Goal: Task Accomplishment & Management: Manage account settings

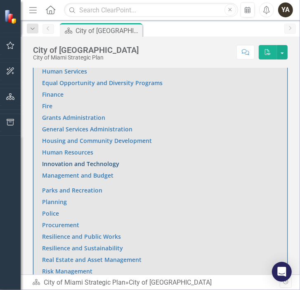
scroll to position [702, 0]
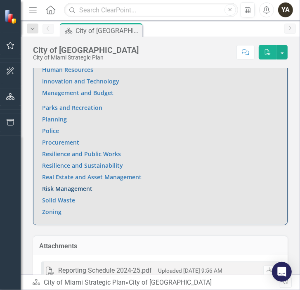
click at [62, 187] on link "Risk Management" at bounding box center [67, 189] width 50 height 8
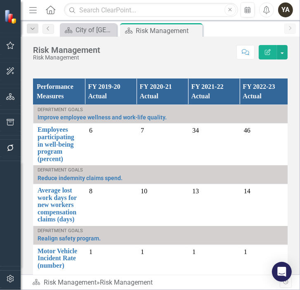
scroll to position [628, 0]
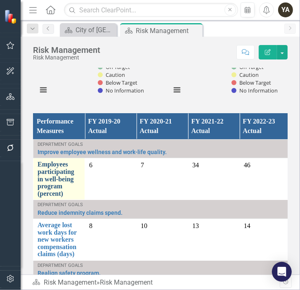
click at [51, 181] on link "Employees participating in well-being program (percent)" at bounding box center [59, 179] width 43 height 36
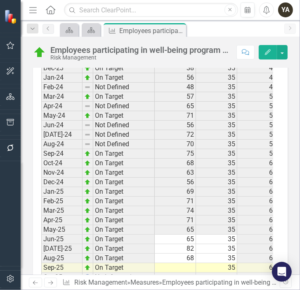
scroll to position [1446, 0]
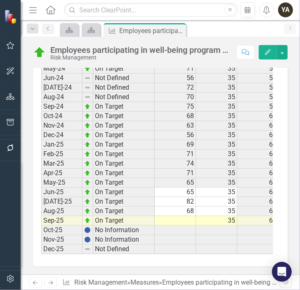
click at [182, 216] on td at bounding box center [175, 220] width 41 height 9
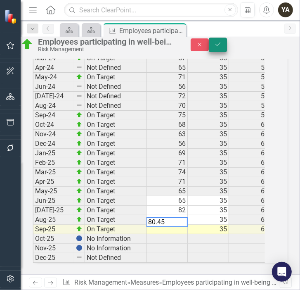
type textarea "80.45"
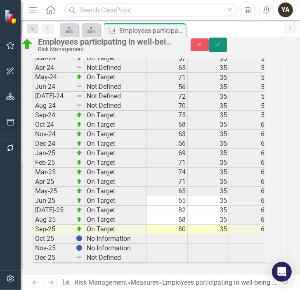
click at [222, 47] on icon "Save" at bounding box center [217, 44] width 7 height 6
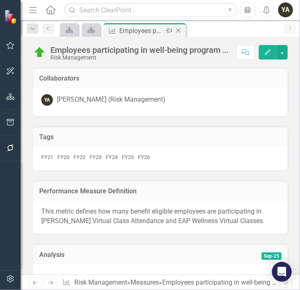
click at [180, 28] on icon at bounding box center [178, 30] width 5 height 5
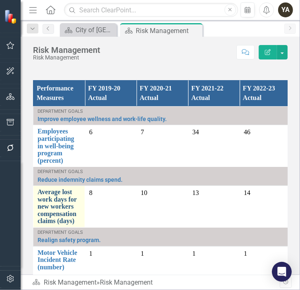
scroll to position [41, 0]
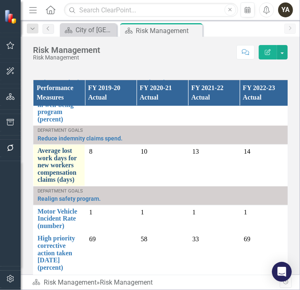
click at [53, 163] on link "Average lost work days for new workers compensation claims (days)" at bounding box center [59, 165] width 43 height 36
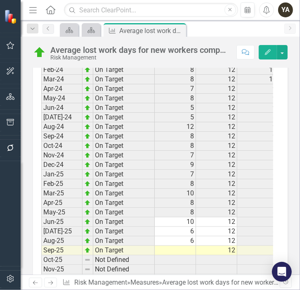
scroll to position [1491, 0]
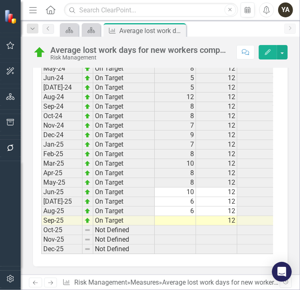
click at [187, 216] on td at bounding box center [175, 220] width 41 height 9
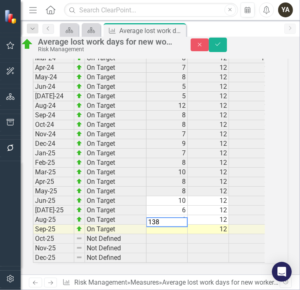
drag, startPoint x: 168, startPoint y: 207, endPoint x: 31, endPoint y: 182, distance: 138.6
type textarea "2"
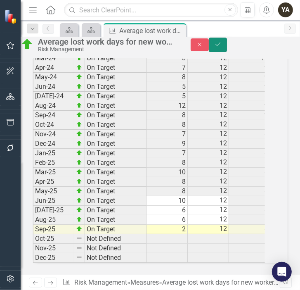
click at [227, 47] on button "Save" at bounding box center [218, 45] width 18 height 14
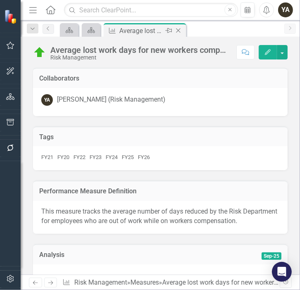
click at [179, 31] on icon "Close" at bounding box center [178, 30] width 8 height 7
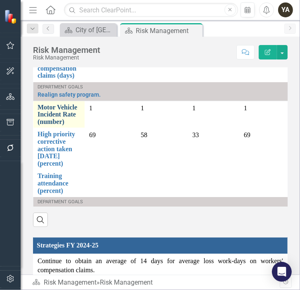
scroll to position [54, 0]
click at [53, 113] on link "Motor Vehicle Incident Rate (number)" at bounding box center [59, 115] width 43 height 22
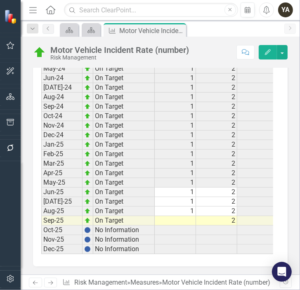
scroll to position [1446, 0]
click at [187, 216] on td at bounding box center [175, 220] width 41 height 9
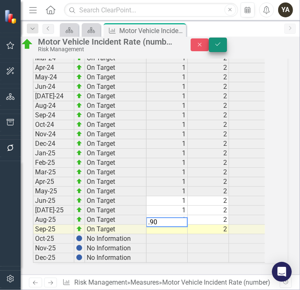
type textarea ".90"
click at [222, 47] on icon "Save" at bounding box center [217, 44] width 7 height 6
